Goal: Task Accomplishment & Management: Use online tool/utility

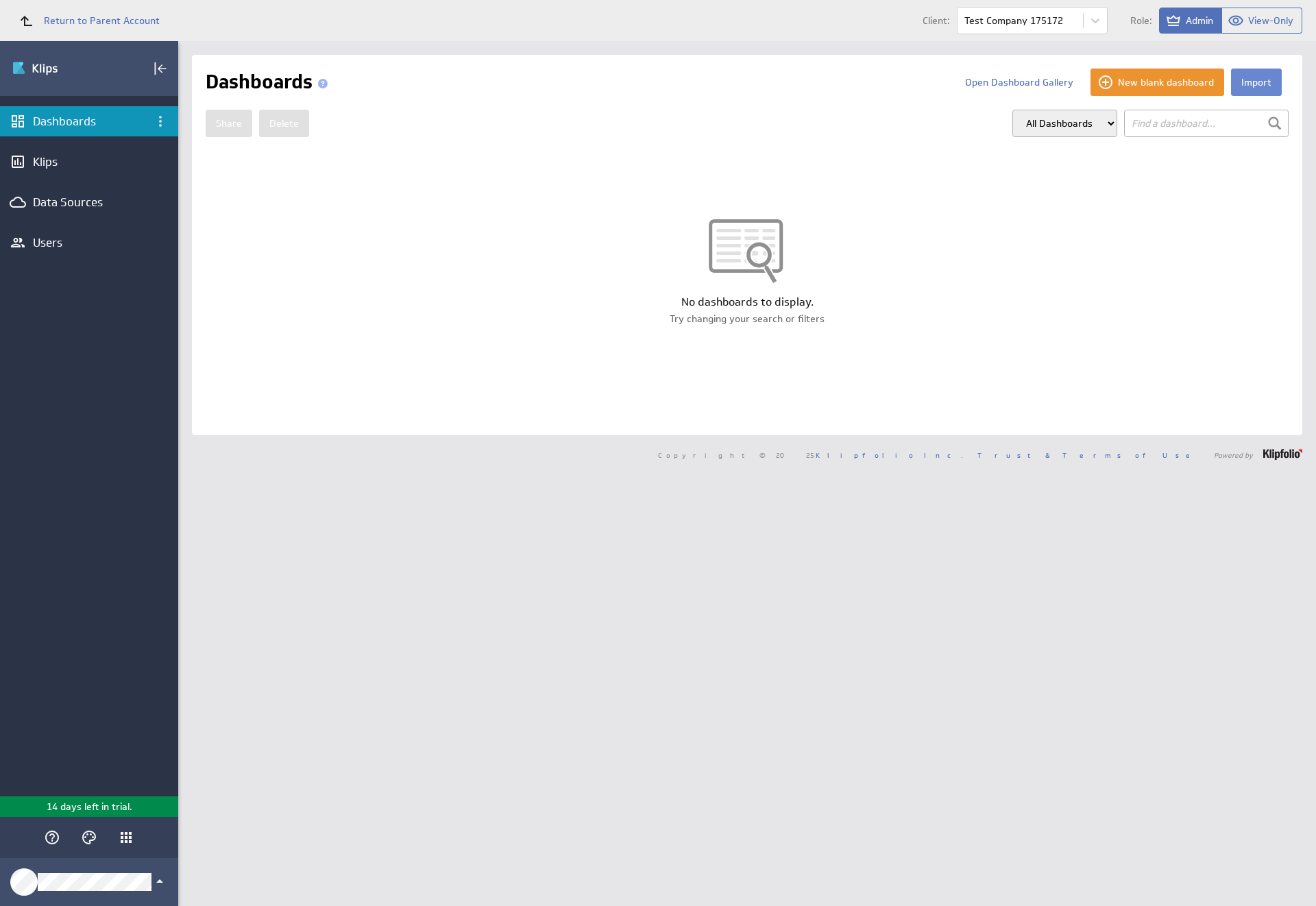
click at [1245, 82] on button "Import" at bounding box center [1256, 82] width 50 height 27
